Goal: Navigation & Orientation: Go to known website

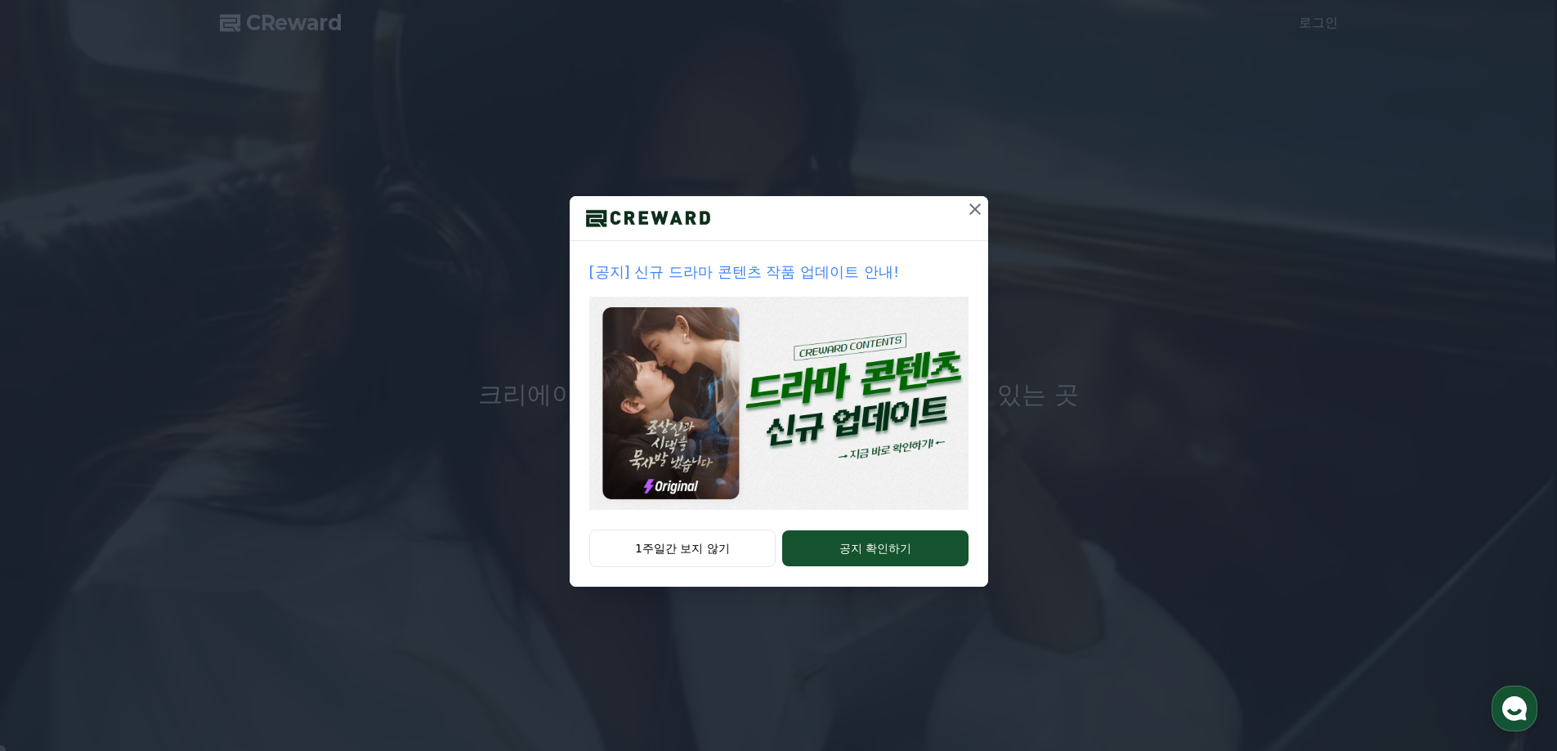
click at [833, 385] on img at bounding box center [778, 403] width 379 height 213
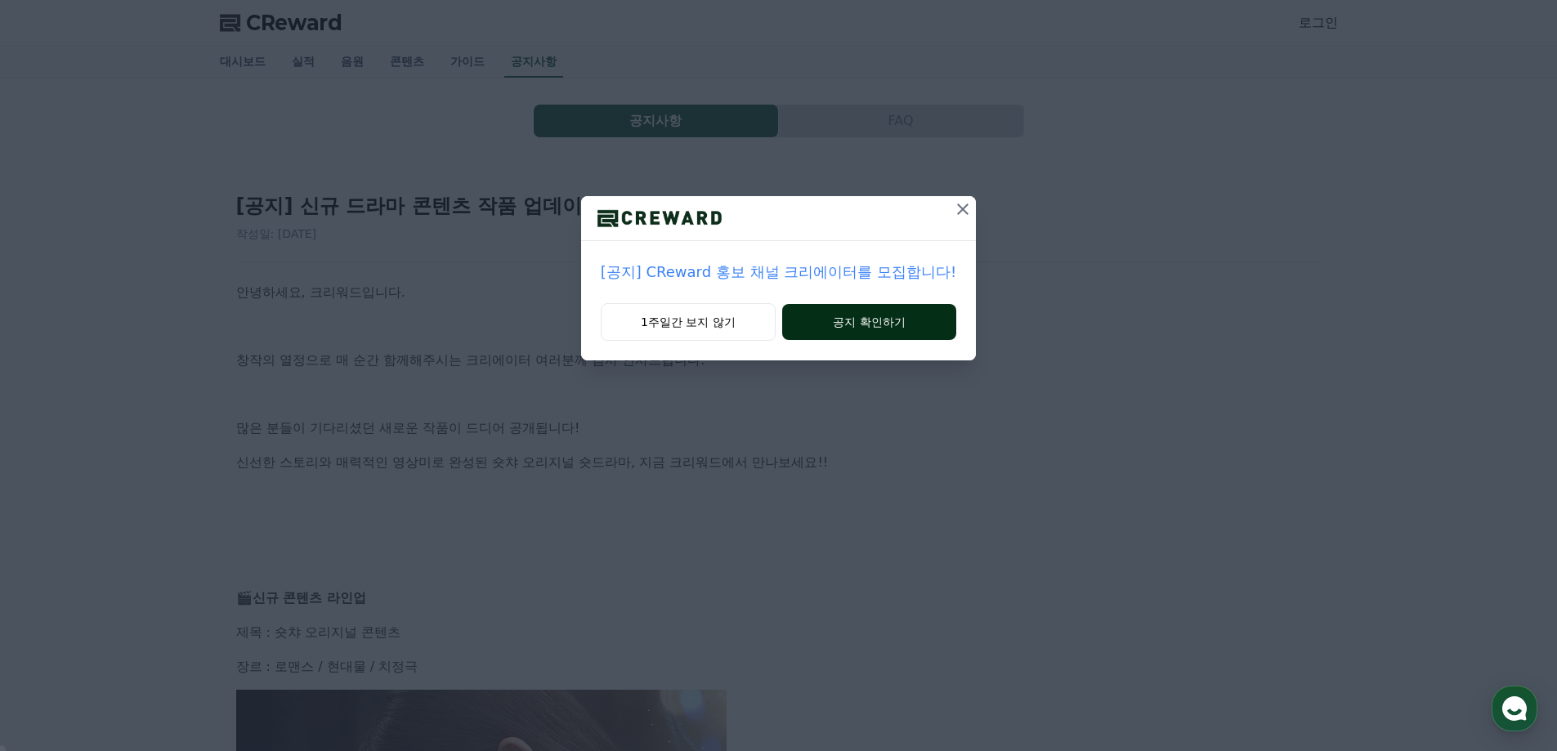
click at [852, 324] on button "공지 확인하기" at bounding box center [869, 322] width 174 height 36
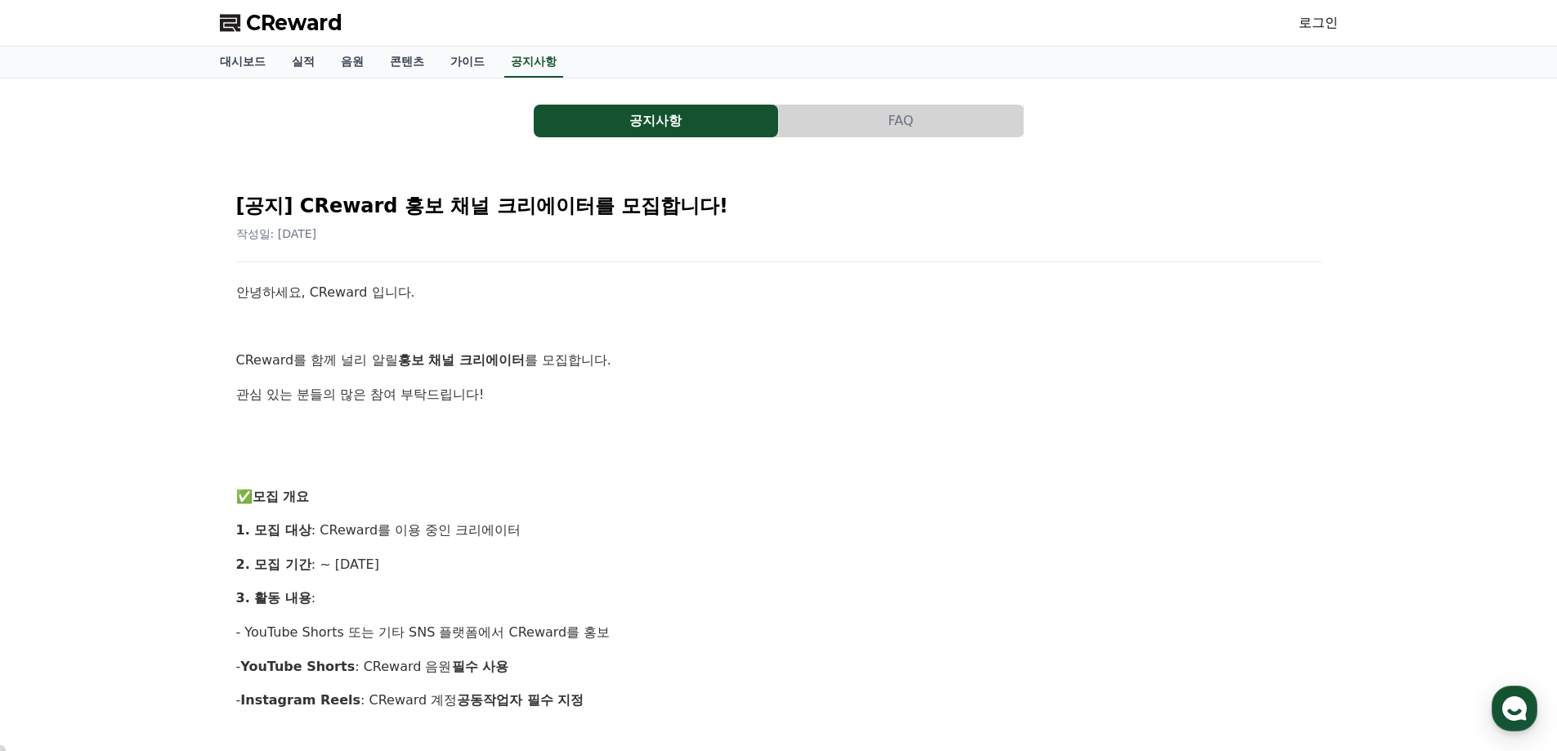
click at [271, 26] on span "CReward" at bounding box center [294, 23] width 96 height 26
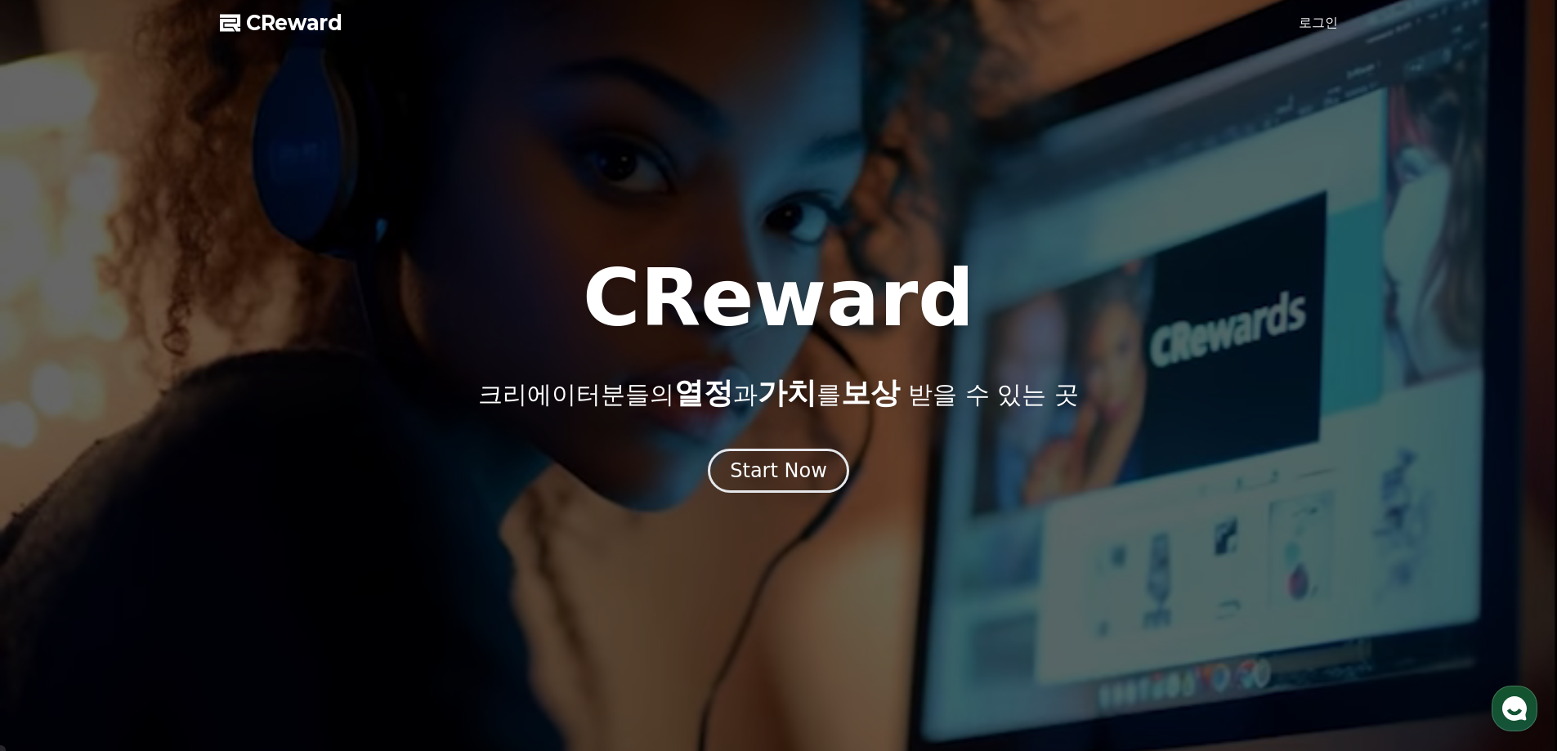
click at [1324, 23] on link "로그인" at bounding box center [1317, 23] width 39 height 20
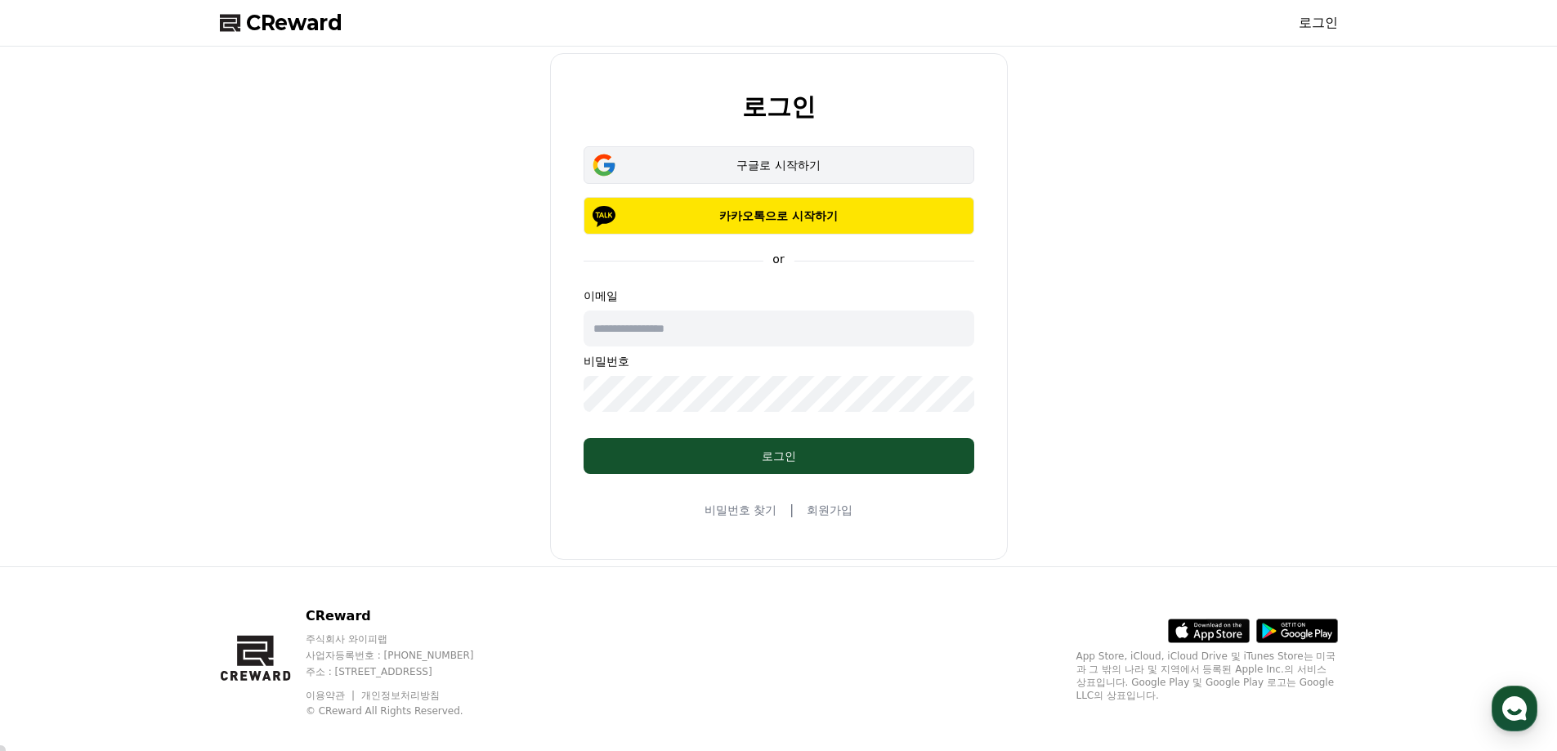
click at [758, 165] on div "구글로 시작하기" at bounding box center [778, 165] width 343 height 16
